Goal: Transaction & Acquisition: Book appointment/travel/reservation

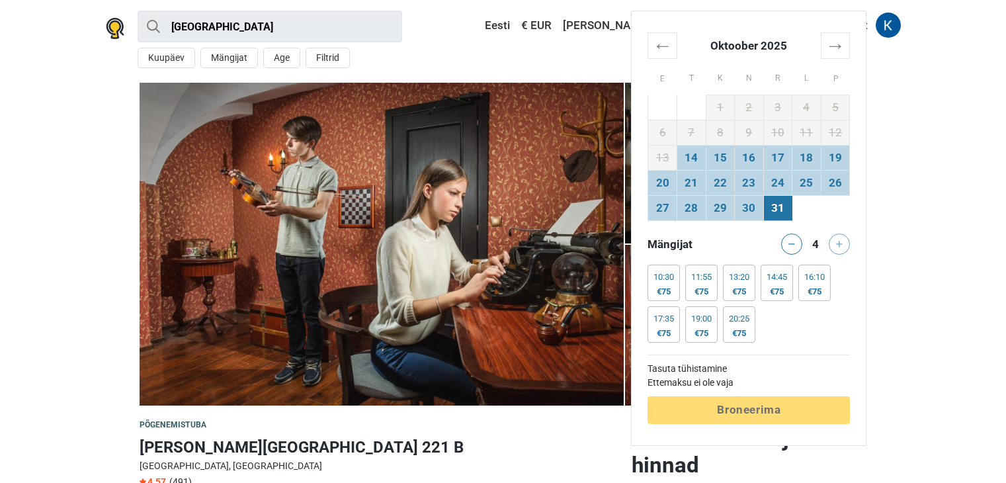
scroll to position [2646, 0]
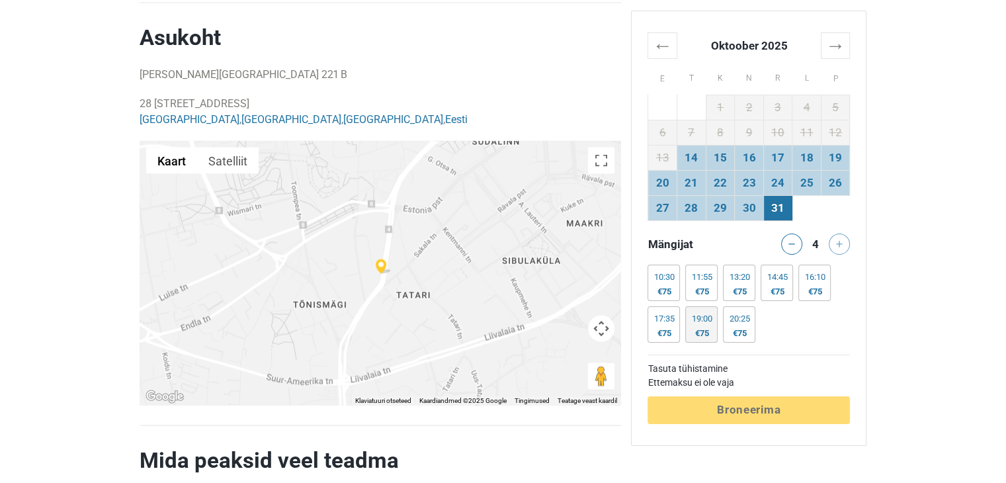
click at [701, 321] on div "19:00" at bounding box center [701, 319] width 21 height 11
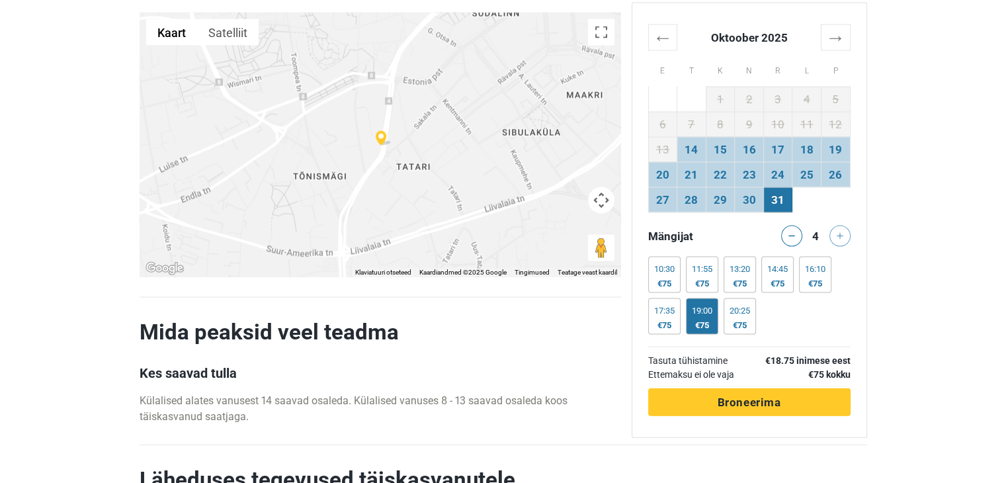
scroll to position [2778, 0]
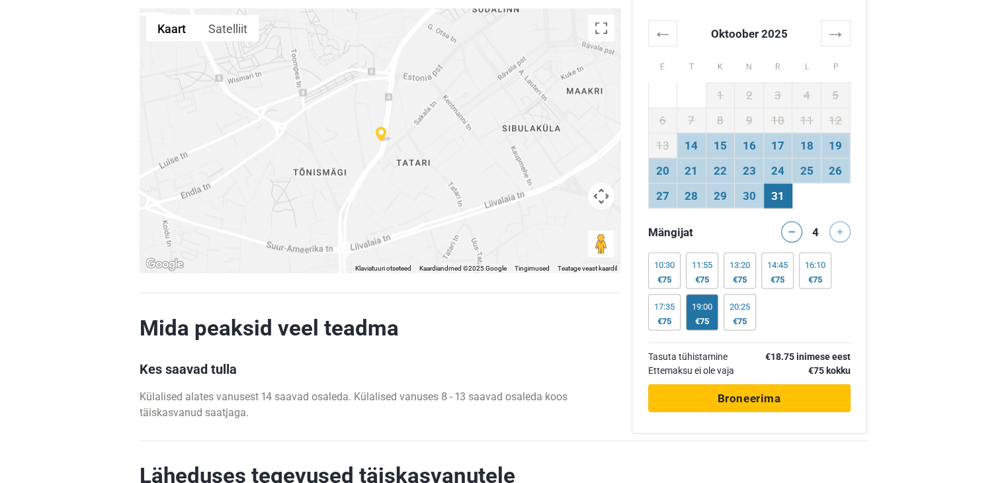
click at [753, 392] on span "Broneerima" at bounding box center [749, 398] width 64 height 13
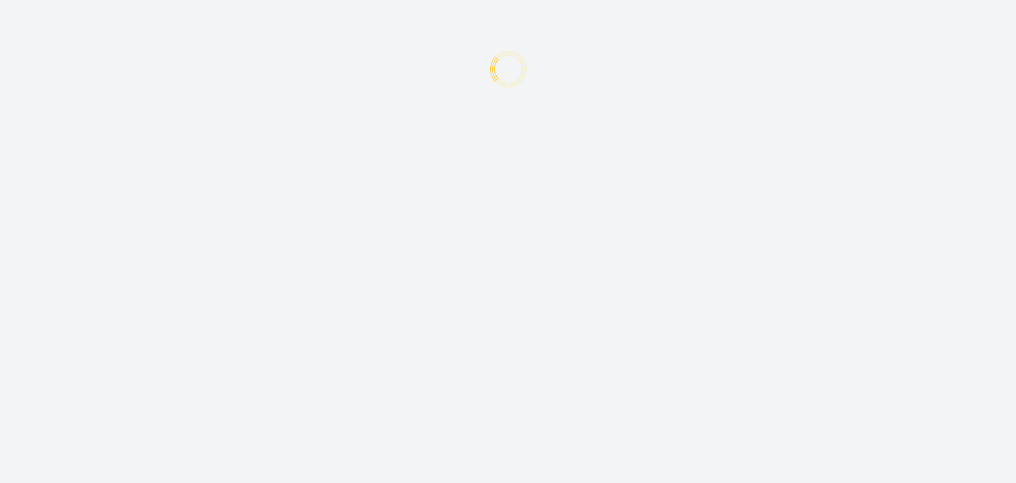
type input "Katrin"
type input "Lillep"
type input "katrinlillep@gmail.com"
type input "+372"
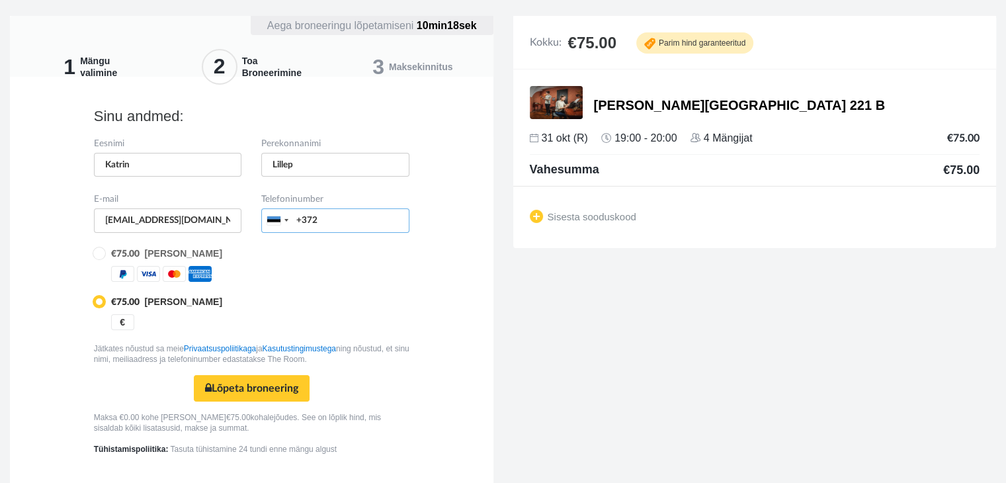
click at [366, 216] on input "+372" at bounding box center [335, 220] width 148 height 24
type input "+37253401244"
type input "katrin_lillep@hotmail.com"
click at [96, 253] on input "radio" at bounding box center [98, 252] width 9 height 9
radio input "true"
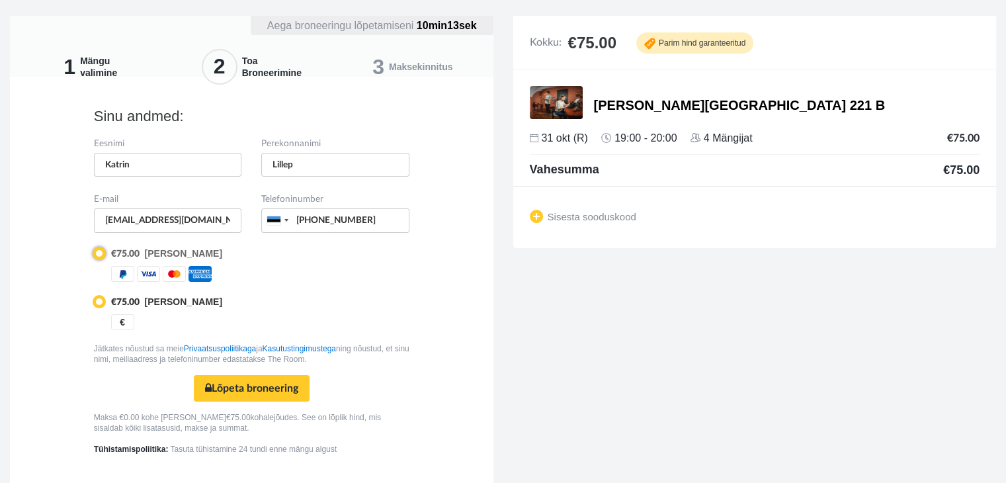
radio input "false"
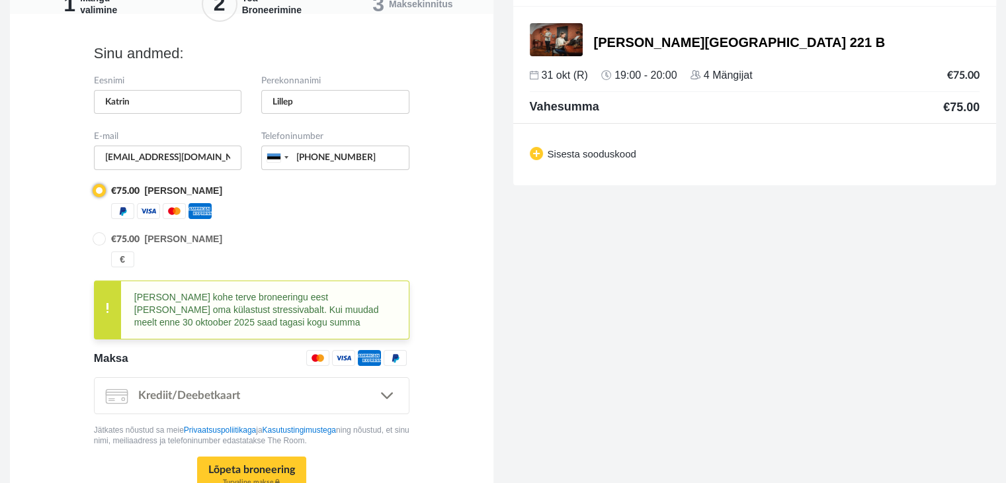
scroll to position [66, 0]
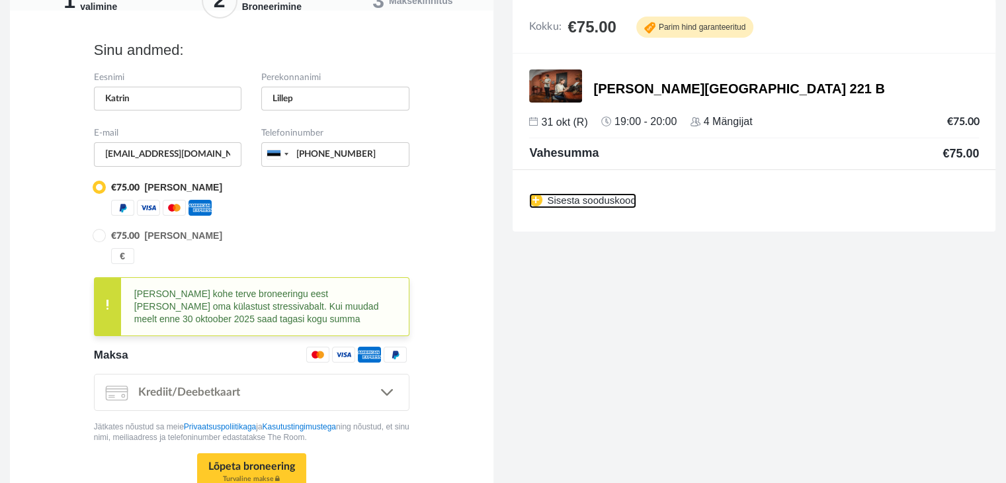
click at [532, 195] on img at bounding box center [535, 199] width 13 height 13
click at [552, 198] on input "text" at bounding box center [599, 199] width 140 height 24
type input "x1h7uw0y"
click at [698, 194] on link "Sisesta" at bounding box center [699, 199] width 55 height 24
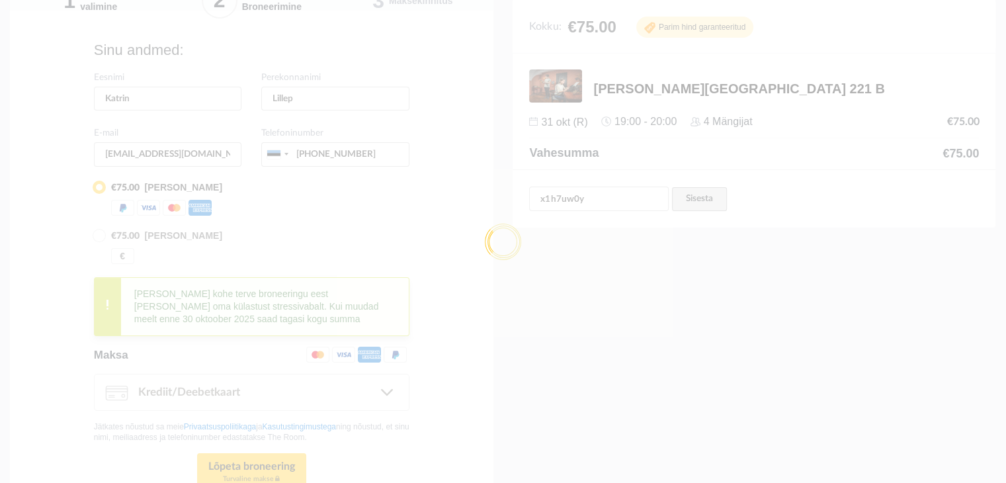
type input "+372 5340 1244"
type input "X1H7UW0Y"
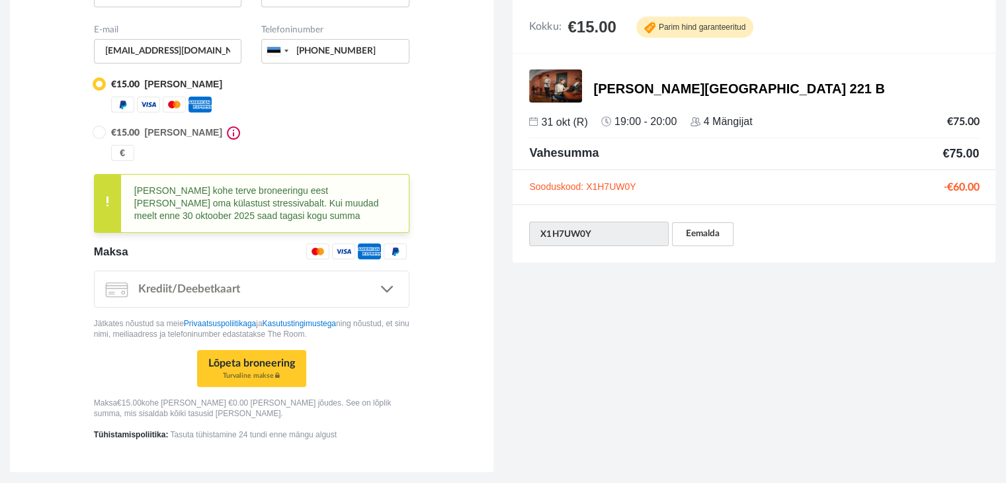
scroll to position [172, 0]
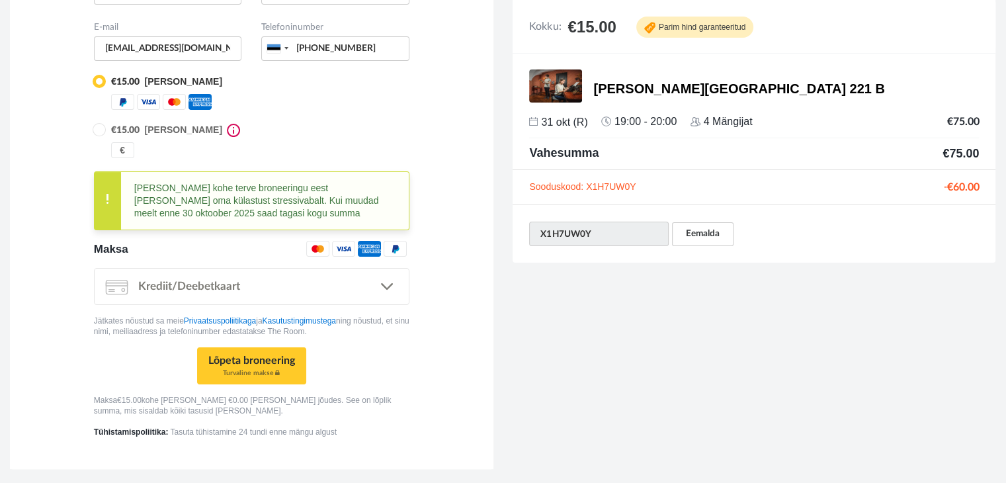
click at [172, 94] on div at bounding box center [177, 94] width 132 height 0
click at [173, 94] on div at bounding box center [177, 94] width 132 height 0
click at [178, 94] on div at bounding box center [177, 94] width 132 height 0
click at [409, 241] on span at bounding box center [409, 241] width 0 height 0
click at [177, 286] on span "Krediit/Deebetkaart" at bounding box center [189, 285] width 102 height 11
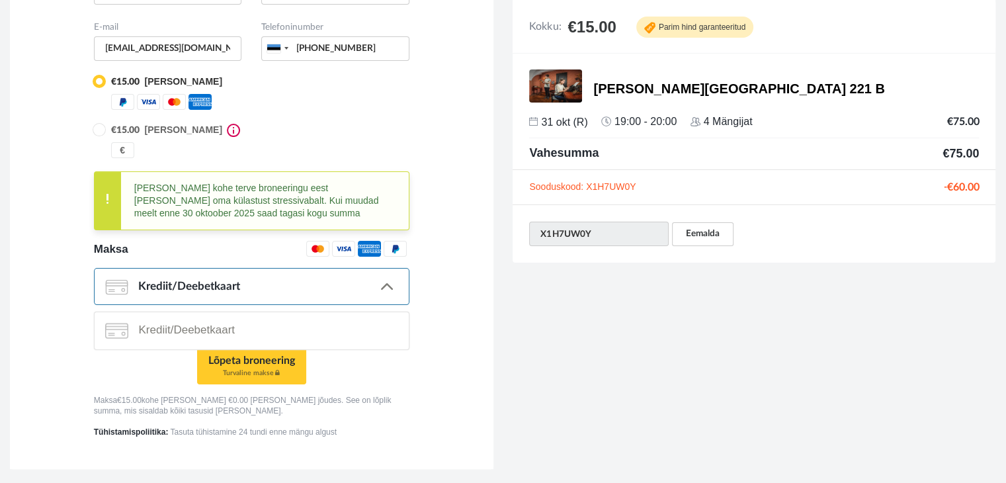
click at [181, 280] on span "Krediit/Deebetkaart" at bounding box center [189, 285] width 102 height 11
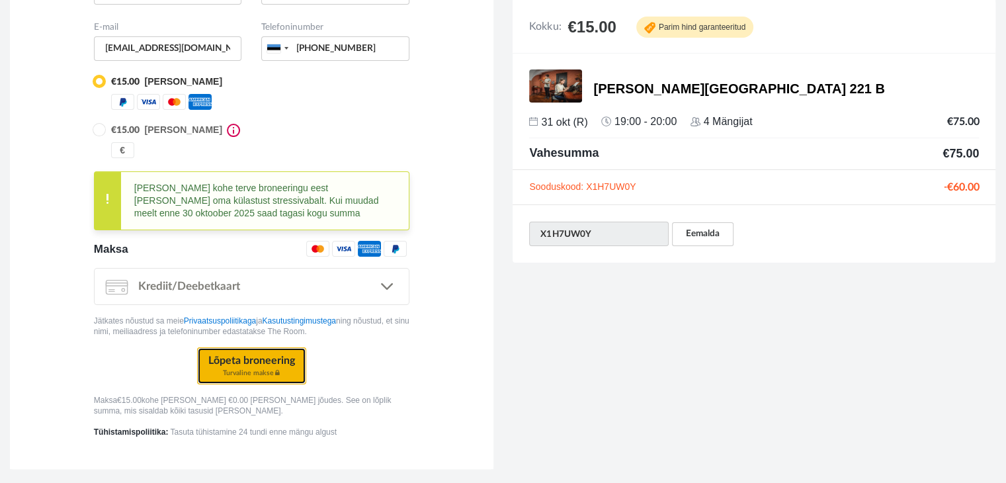
click at [231, 355] on button "Lõpeta broneering Turvaline makse" at bounding box center [251, 365] width 109 height 37
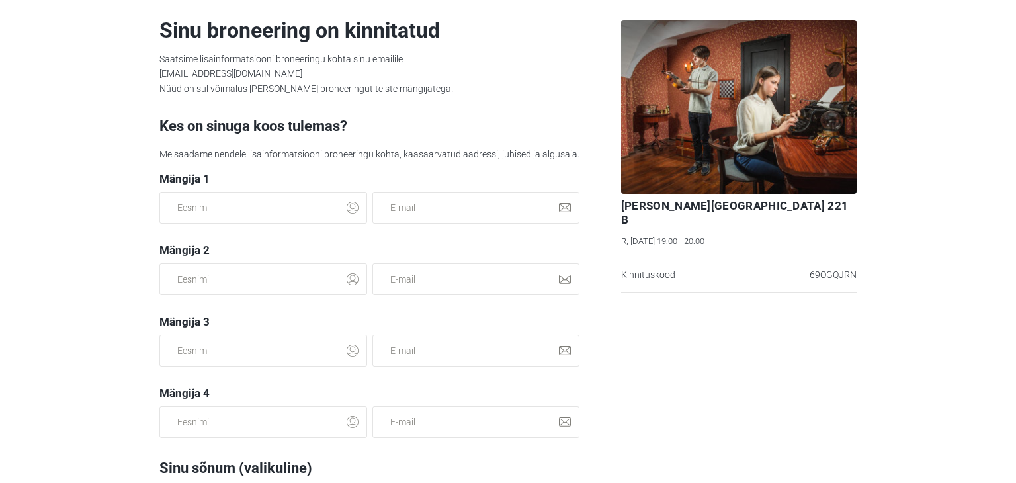
click at [745, 329] on div "Baker Street 221 B R, 31 oktoober, 19:00 - 20:00 Kinnituskood 69OGQJRN" at bounding box center [739, 293] width 246 height 587
click at [267, 207] on input "text" at bounding box center [263, 208] width 208 height 32
click at [757, 321] on div "Baker Street 221 B R, 31 oktoober, 19:00 - 20:00 Kinnituskood 69OGQJRN" at bounding box center [739, 293] width 246 height 587
click at [194, 204] on input "text" at bounding box center [263, 208] width 208 height 32
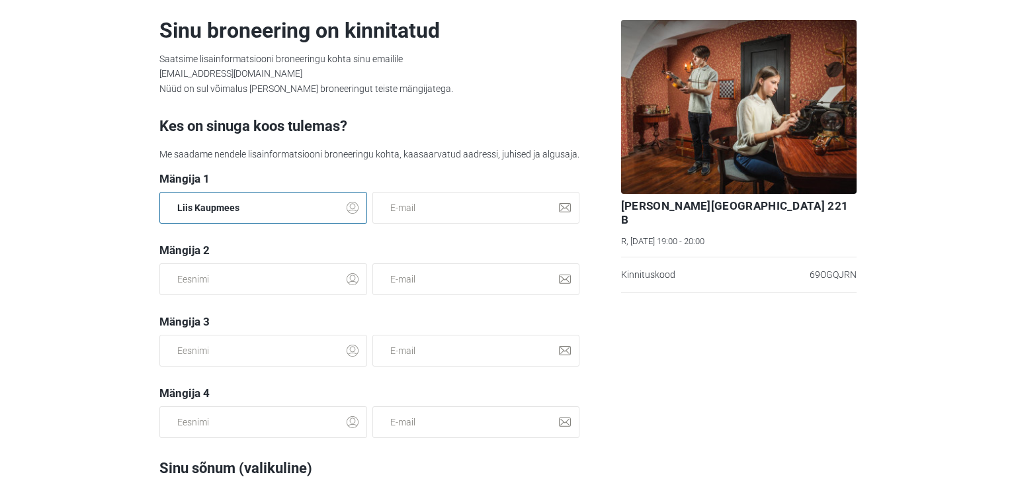
type input "Liis Kaupmees"
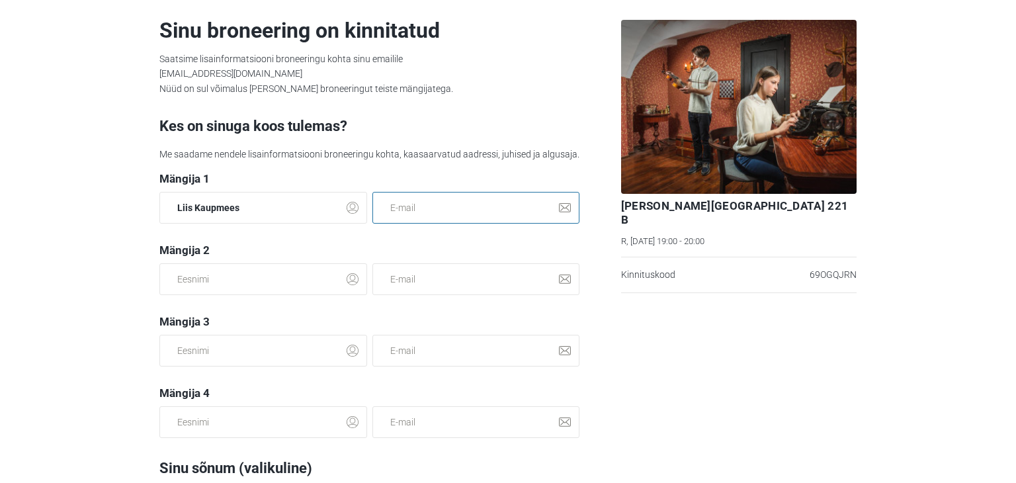
click at [488, 207] on input "email" at bounding box center [476, 208] width 208 height 32
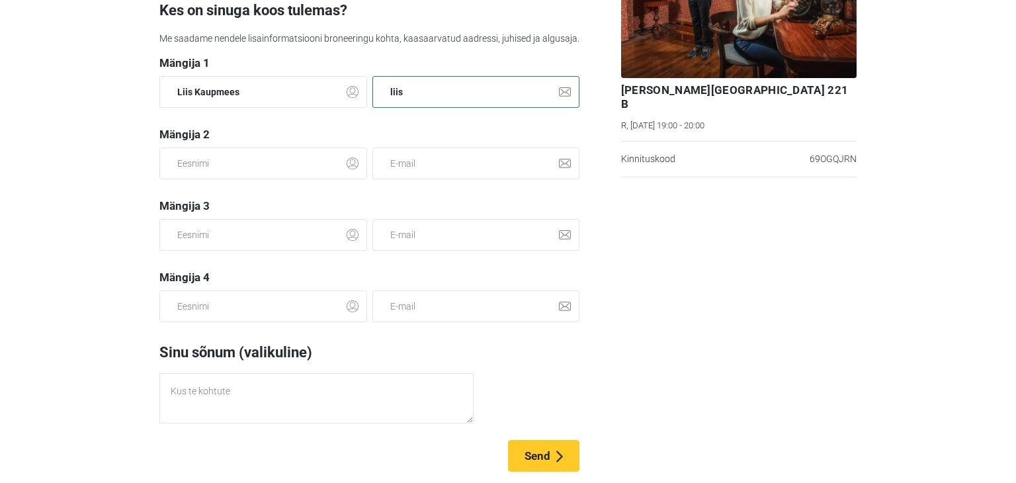
scroll to position [124, 0]
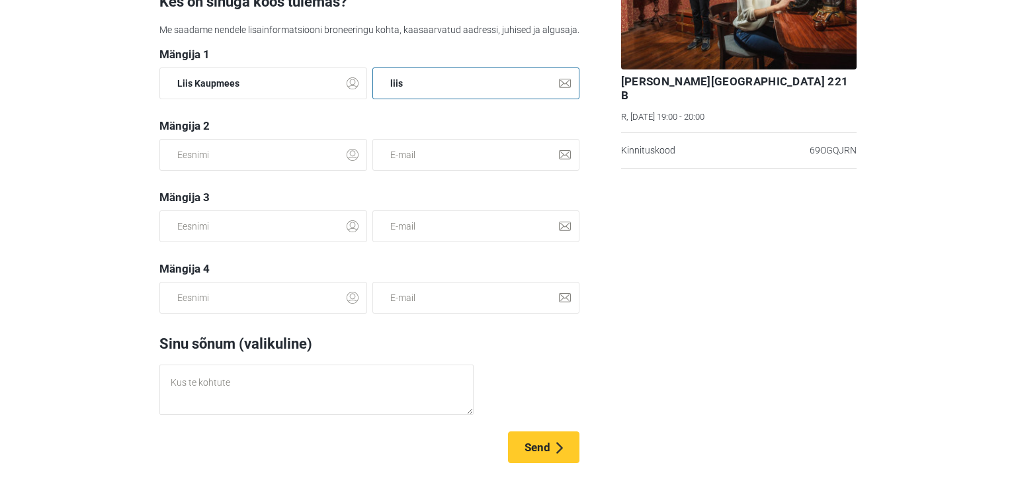
drag, startPoint x: 405, startPoint y: 83, endPoint x: 376, endPoint y: 85, distance: 29.2
click at [376, 85] on input "liis" at bounding box center [476, 83] width 208 height 32
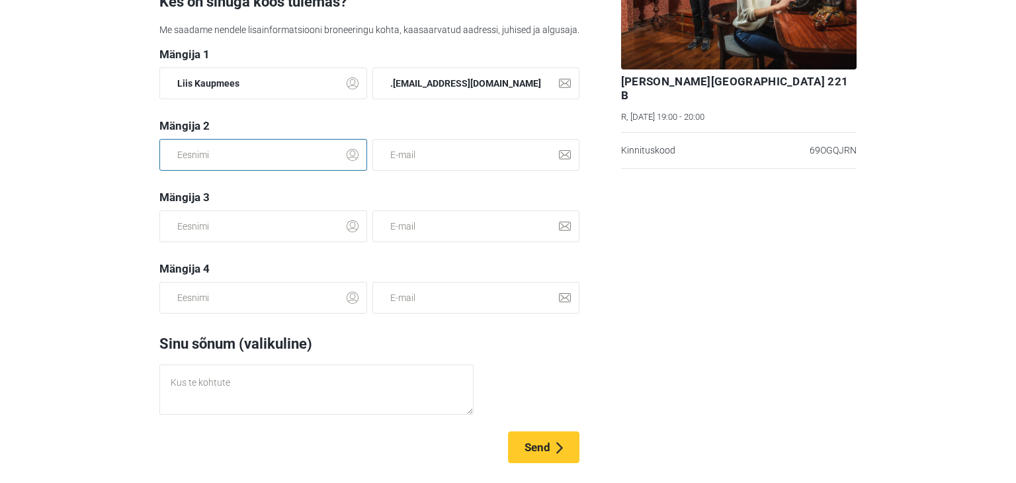
click at [241, 159] on input "text" at bounding box center [263, 155] width 208 height 32
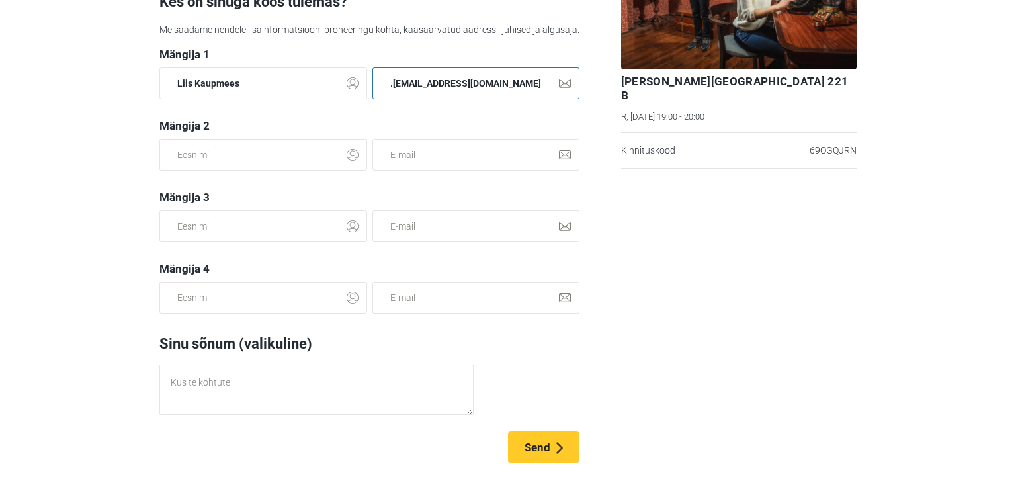
click at [386, 78] on input ".kaupmees@gmail.com" at bounding box center [476, 83] width 208 height 32
click at [384, 84] on input ".kaupmees@gmail.com" at bounding box center [476, 83] width 208 height 32
type input "liis.kaupmees@gmail.com"
click at [736, 256] on div "Baker Street 221 B R, 31 oktoober, 19:00 - 20:00 Kinnituskood 69OGQJRN" at bounding box center [739, 169] width 246 height 587
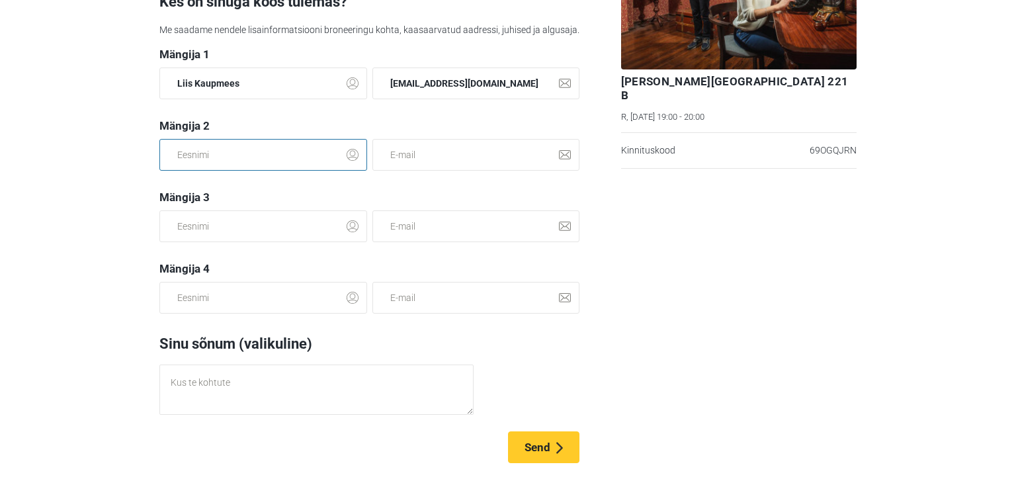
click at [206, 153] on input "text" at bounding box center [263, 155] width 208 height 32
type input "Siim Kaupmees"
click at [434, 151] on input "email" at bounding box center [476, 155] width 208 height 32
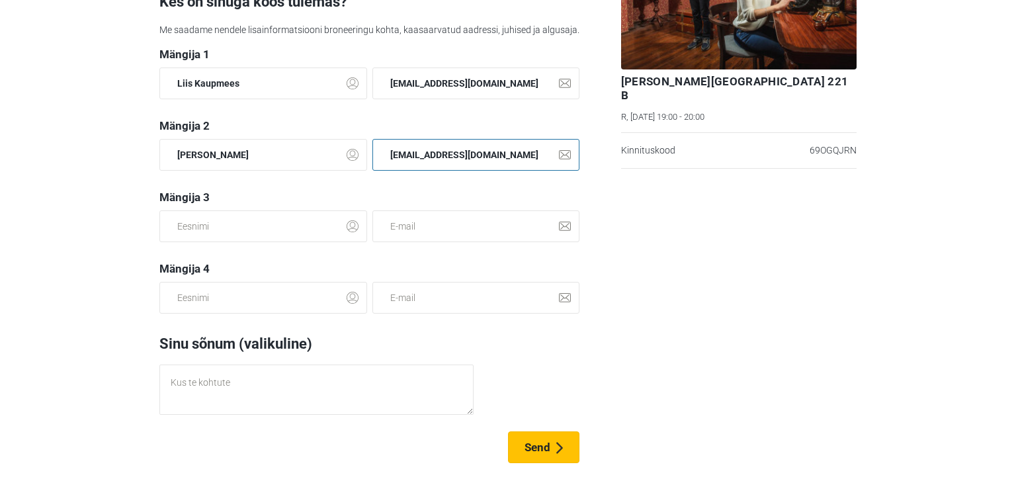
type input "siim_kaupmees@hotmail.com"
click at [530, 448] on span "Send" at bounding box center [538, 447] width 26 height 13
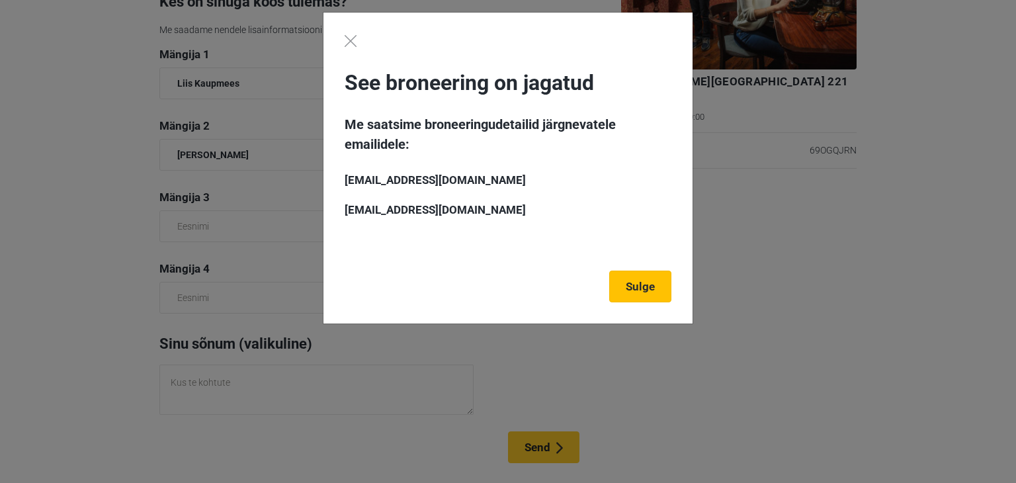
click at [644, 286] on link "Sulge" at bounding box center [640, 287] width 62 height 32
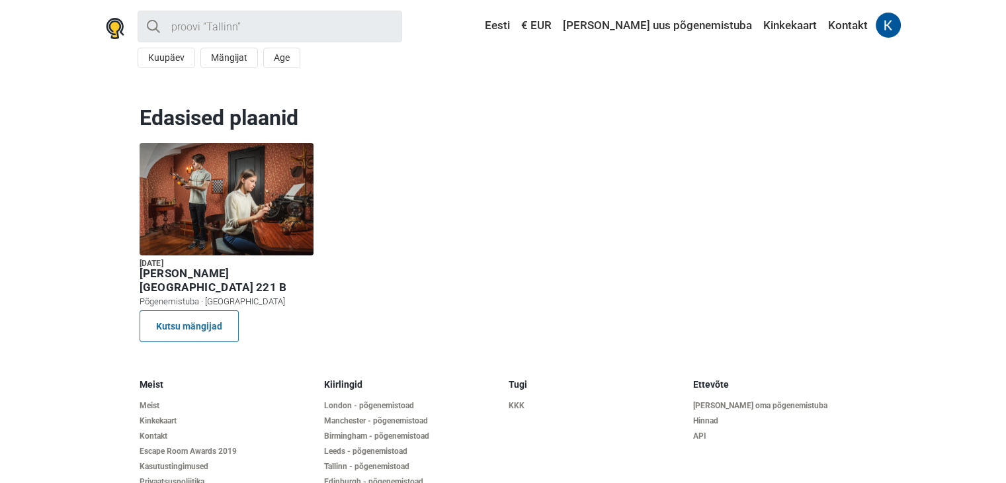
click at [222, 178] on div at bounding box center [227, 199] width 174 height 112
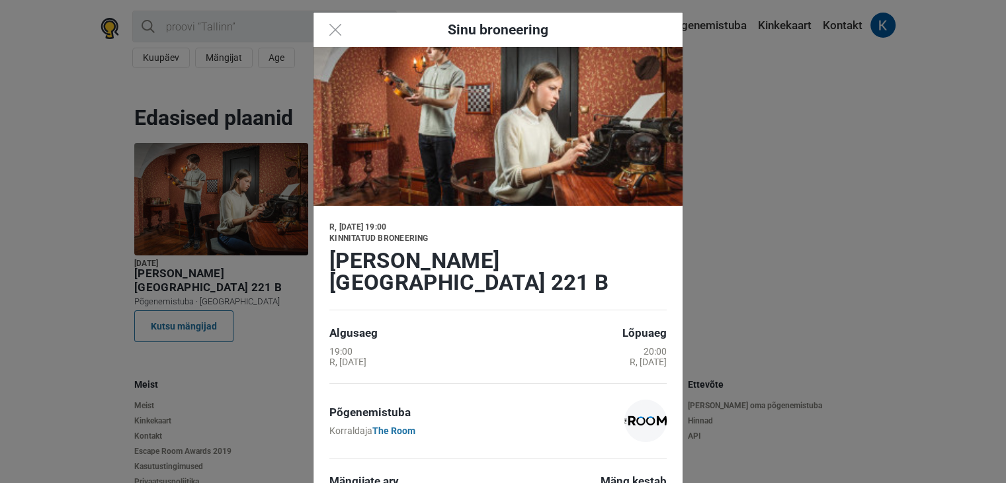
click at [803, 108] on div "Sinu broneering R, 31 oktoober 19:00 Kinnitatud broneering Baker Street 221 B A…" at bounding box center [503, 241] width 1006 height 483
